Goal: Task Accomplishment & Management: Manage account settings

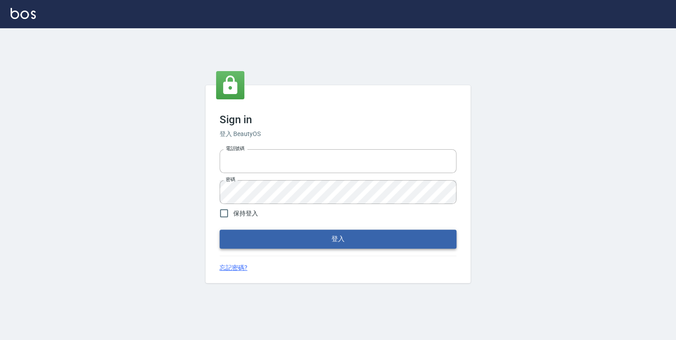
type input "0952331713"
click at [311, 233] on button "登入" at bounding box center [337, 239] width 237 height 19
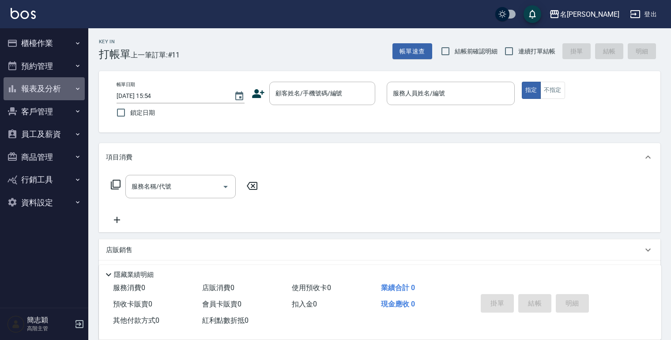
click at [75, 90] on icon "button" at bounding box center [77, 88] width 7 height 7
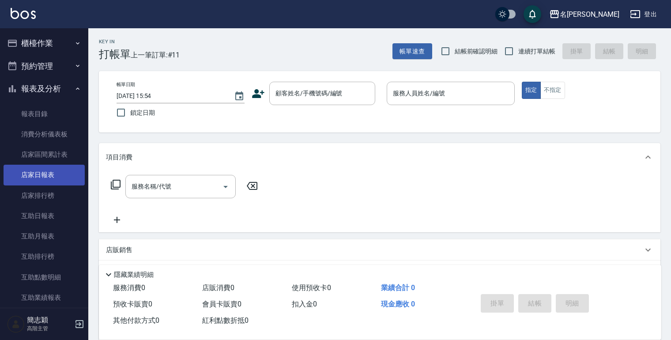
click at [39, 171] on link "店家日報表" at bounding box center [44, 175] width 81 height 20
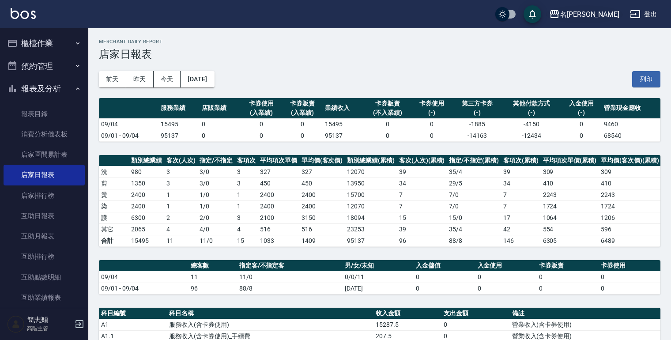
click at [560, 13] on icon "button" at bounding box center [554, 14] width 11 height 11
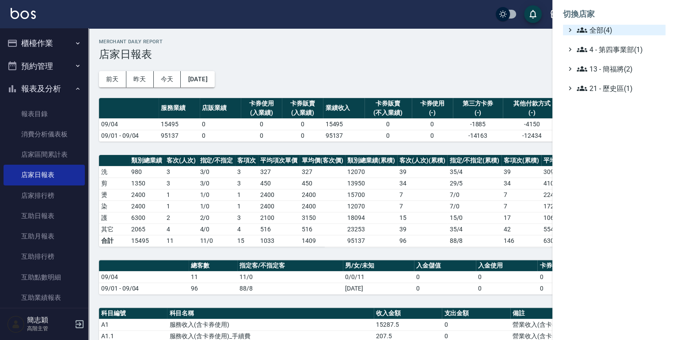
click at [575, 26] on div "全部(4)" at bounding box center [618, 30] width 87 height 11
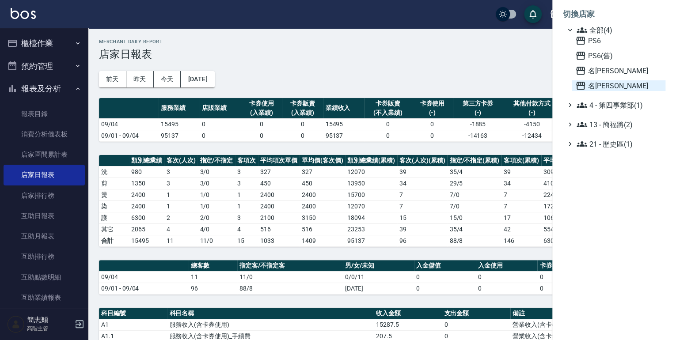
click at [581, 88] on icon at bounding box center [580, 85] width 11 height 11
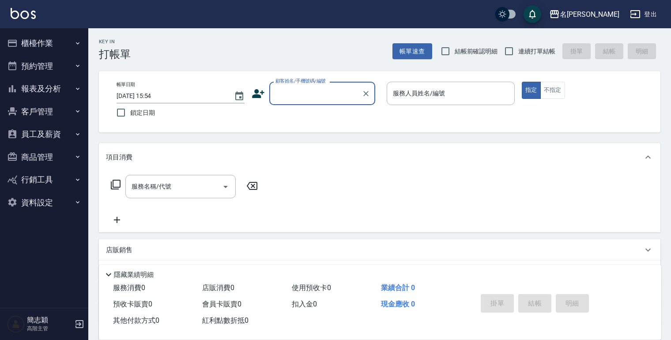
click at [78, 89] on icon "button" at bounding box center [78, 88] width 4 height 2
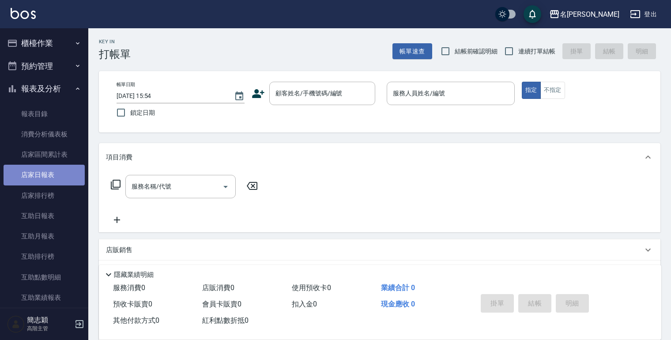
click at [48, 171] on link "店家日報表" at bounding box center [44, 175] width 81 height 20
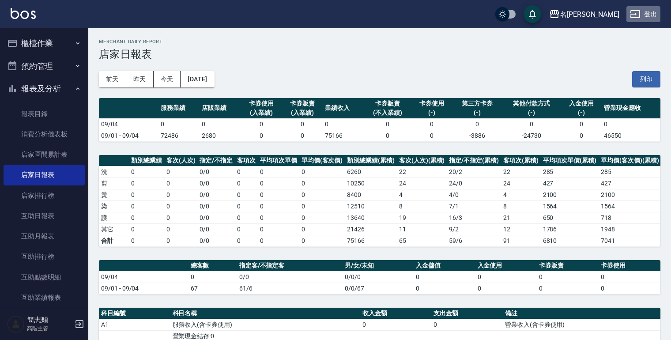
click at [651, 18] on button "登出" at bounding box center [644, 14] width 34 height 16
